Goal: Transaction & Acquisition: Purchase product/service

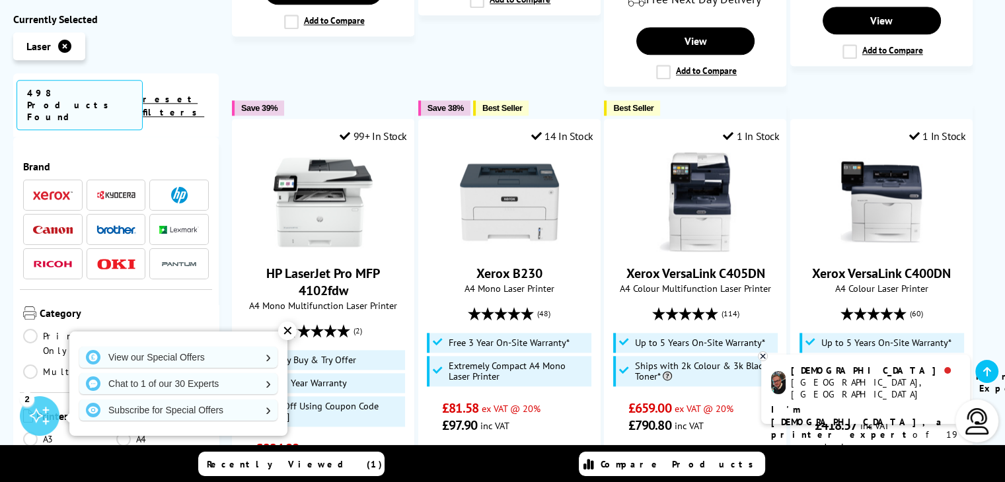
click at [288, 331] on div "✕" at bounding box center [287, 331] width 19 height 19
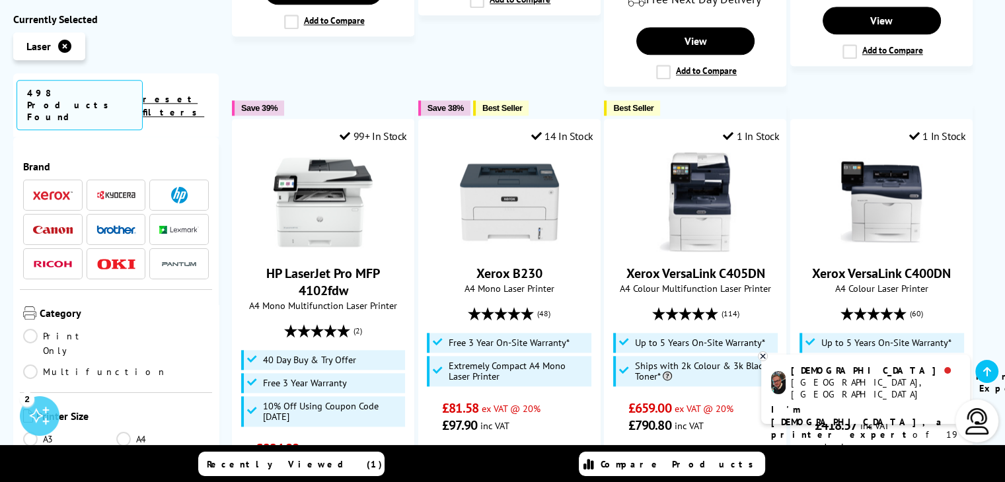
click at [63, 226] on img at bounding box center [53, 230] width 40 height 9
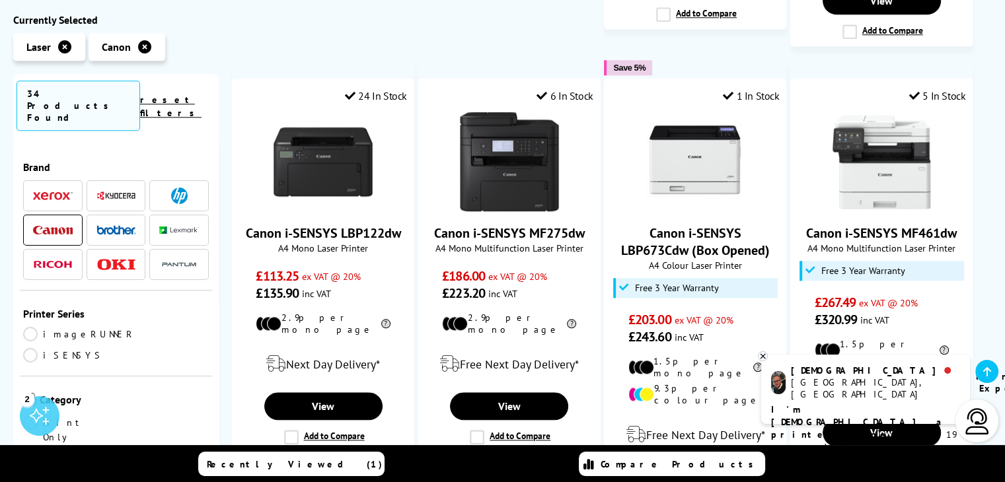
scroll to position [1333, 0]
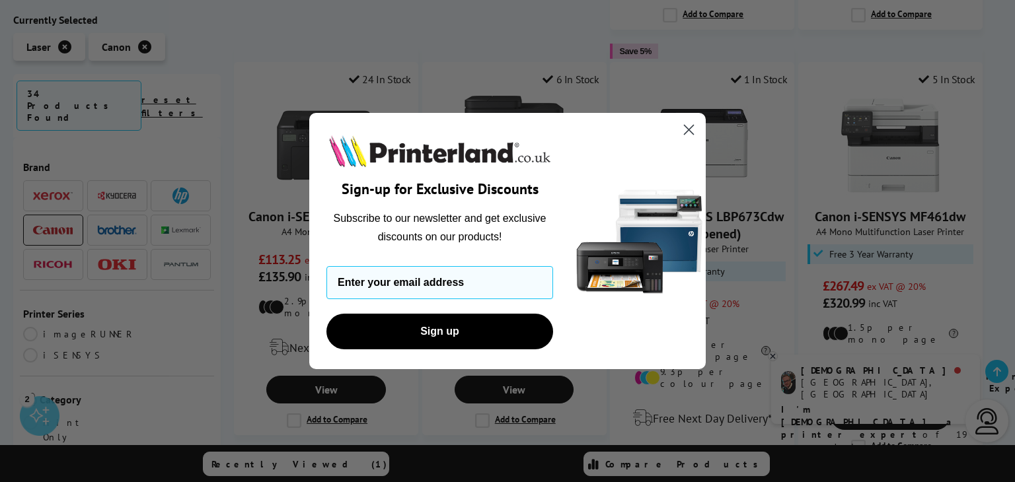
click at [693, 126] on circle "Close dialog" at bounding box center [689, 130] width 22 height 22
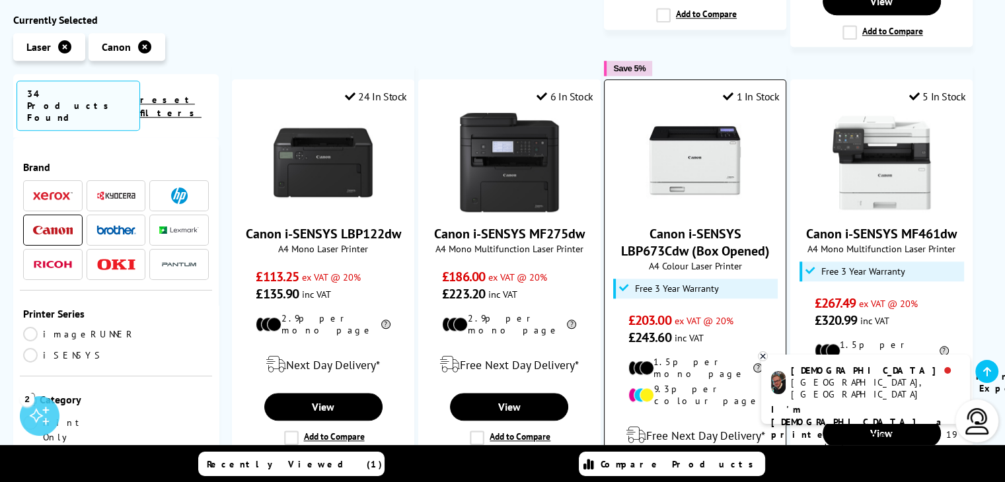
click at [714, 113] on img at bounding box center [695, 162] width 99 height 99
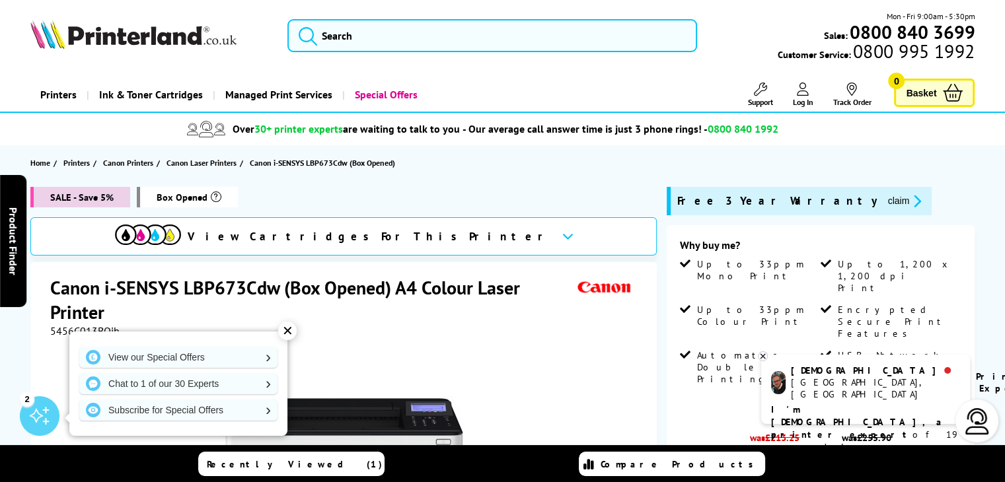
click at [287, 334] on div "✕" at bounding box center [287, 331] width 19 height 19
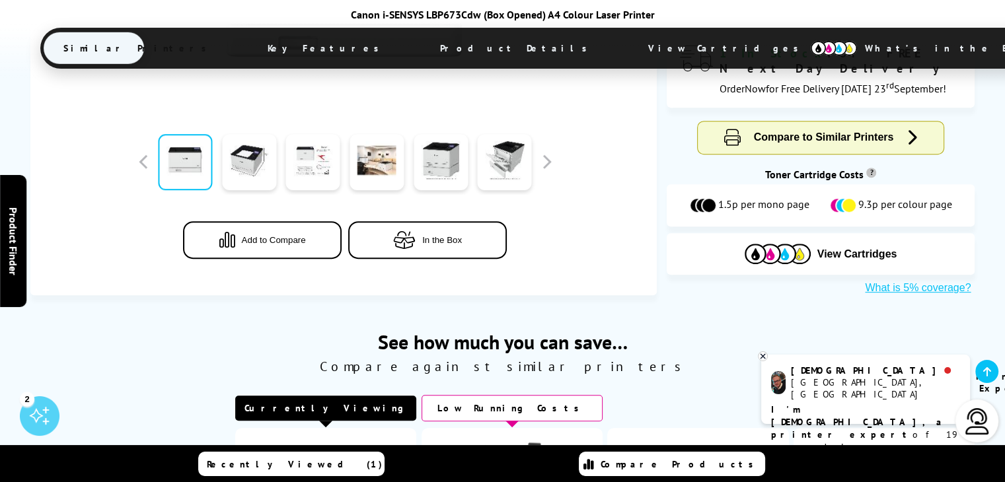
scroll to position [528, 0]
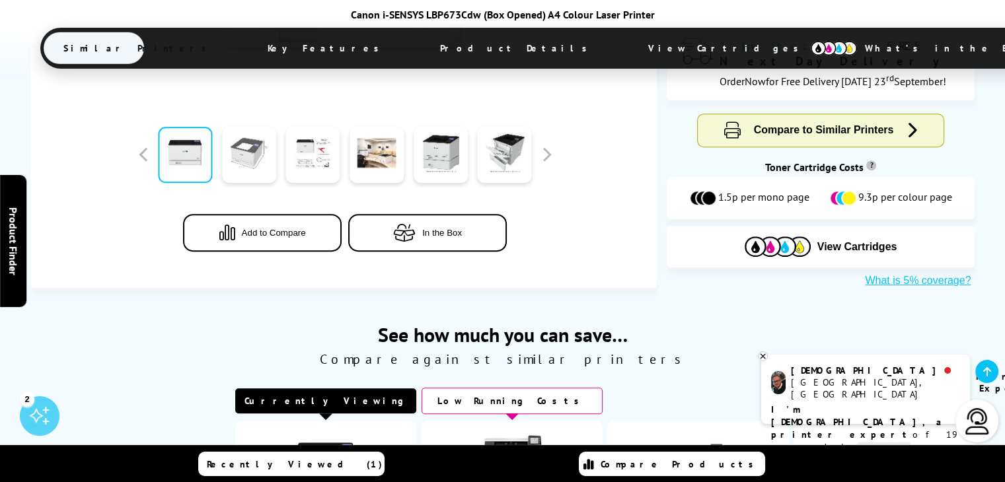
click at [256, 160] on link at bounding box center [249, 155] width 54 height 56
click at [249, 157] on link at bounding box center [249, 155] width 54 height 56
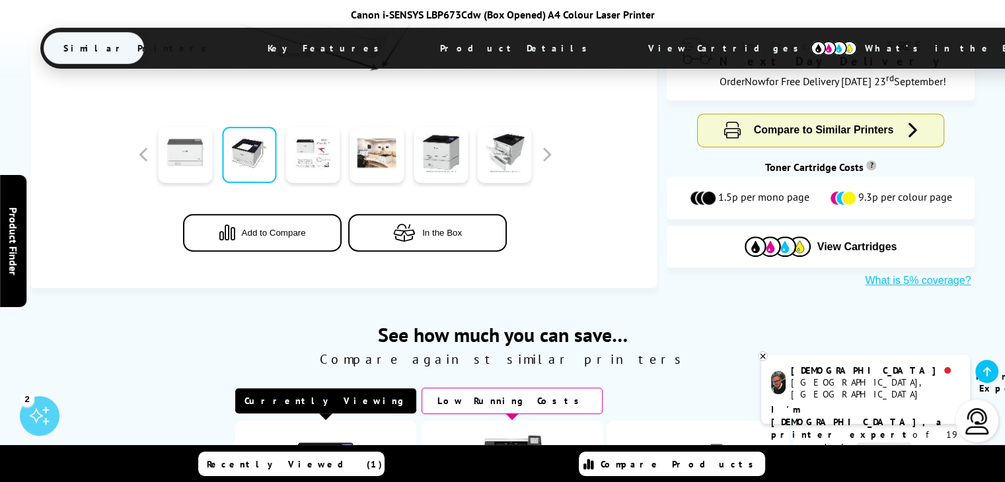
click at [198, 143] on link at bounding box center [185, 155] width 54 height 56
click at [244, 154] on link at bounding box center [249, 155] width 54 height 56
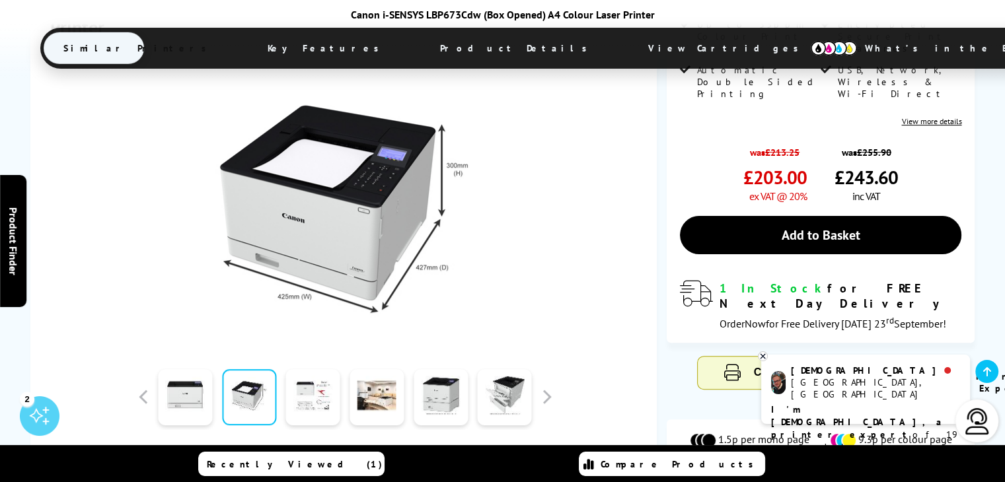
scroll to position [230, 0]
